Goal: Task Accomplishment & Management: Use online tool/utility

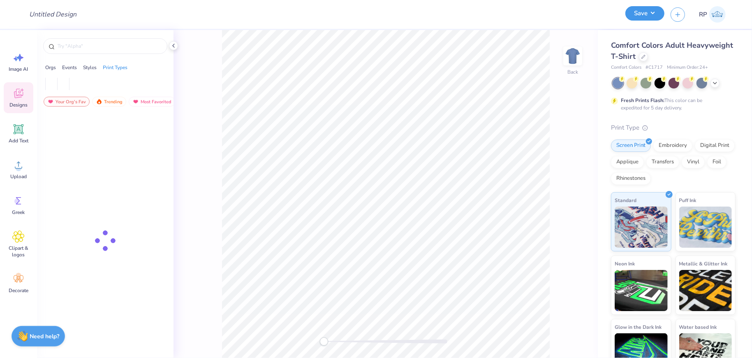
click at [645, 14] on button "Save" at bounding box center [644, 13] width 39 height 14
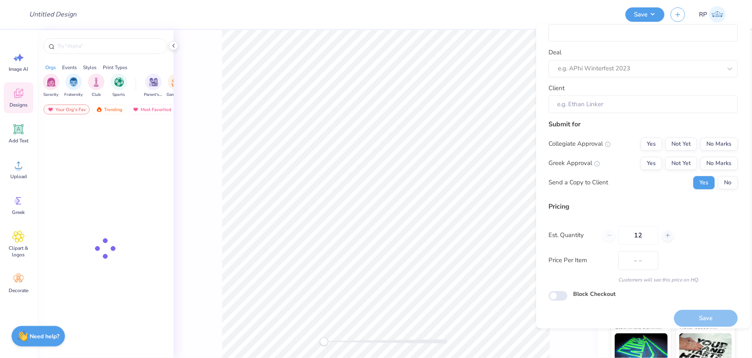
scroll to position [26, 0]
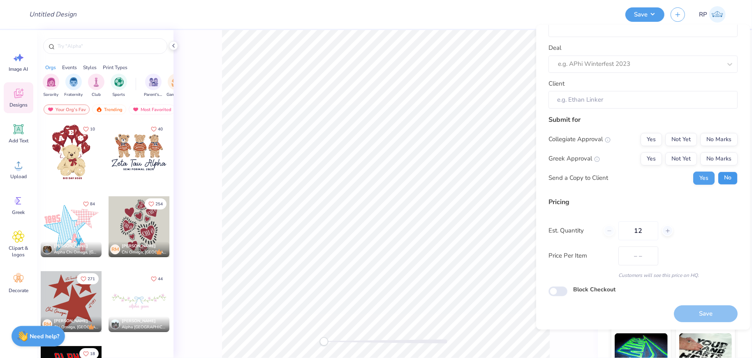
click at [718, 178] on button "No" at bounding box center [728, 177] width 20 height 13
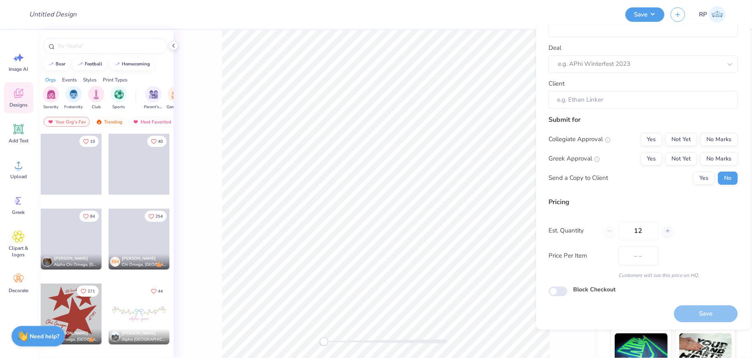
scroll to position [0, 0]
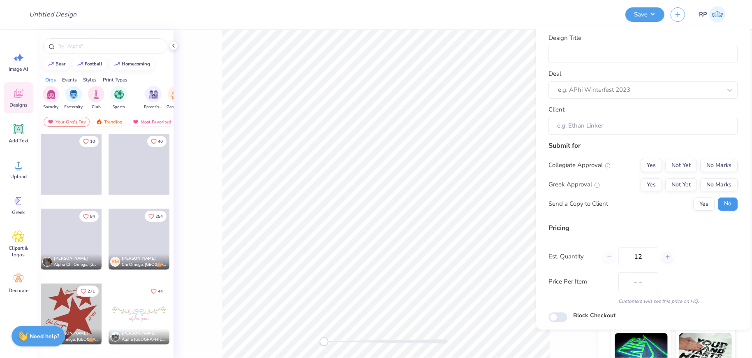
click at [721, 203] on button "No" at bounding box center [728, 203] width 20 height 13
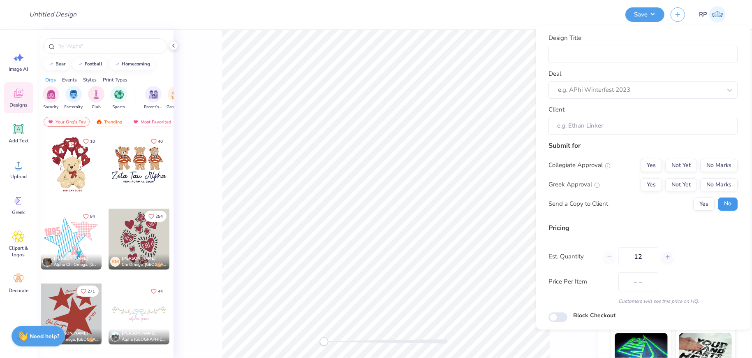
click at [720, 203] on button "No" at bounding box center [728, 203] width 20 height 13
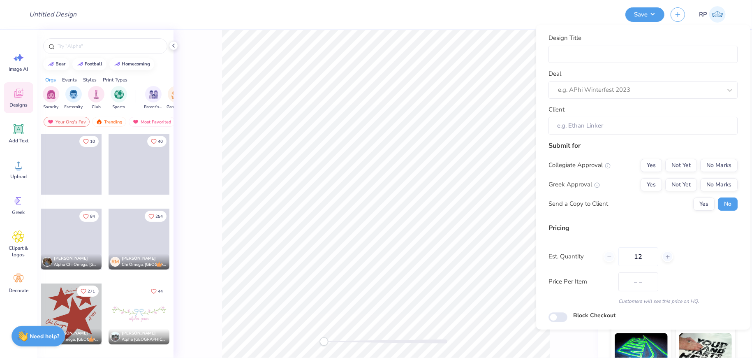
click at [720, 203] on button "No" at bounding box center [728, 203] width 20 height 13
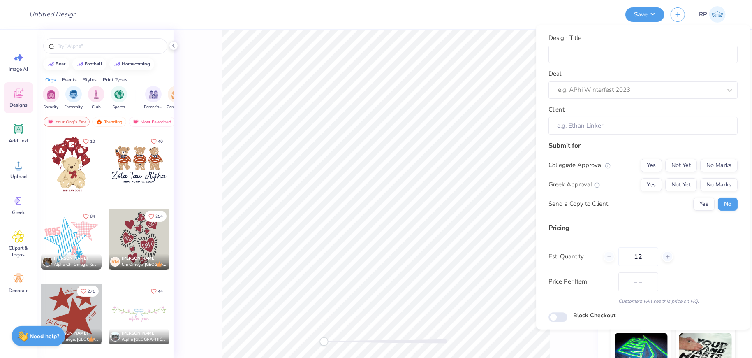
click at [720, 203] on button "No" at bounding box center [728, 203] width 20 height 13
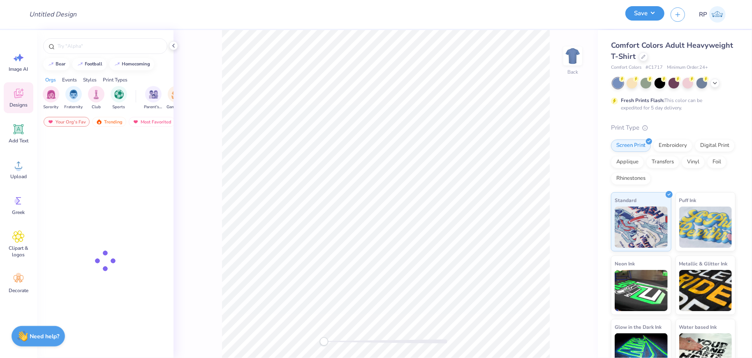
click at [656, 15] on button "Save" at bounding box center [644, 13] width 39 height 14
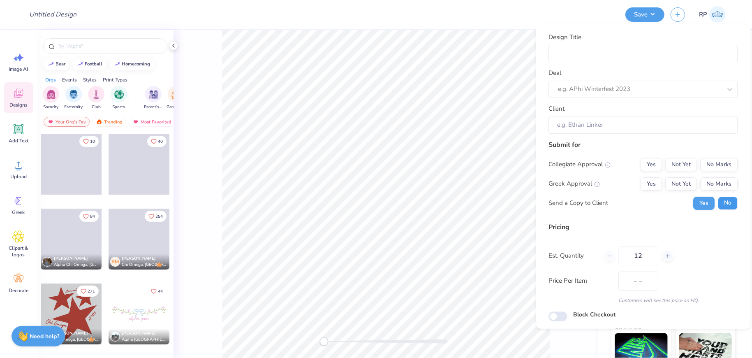
click at [722, 198] on button "No" at bounding box center [728, 202] width 20 height 13
